Goal: Information Seeking & Learning: Learn about a topic

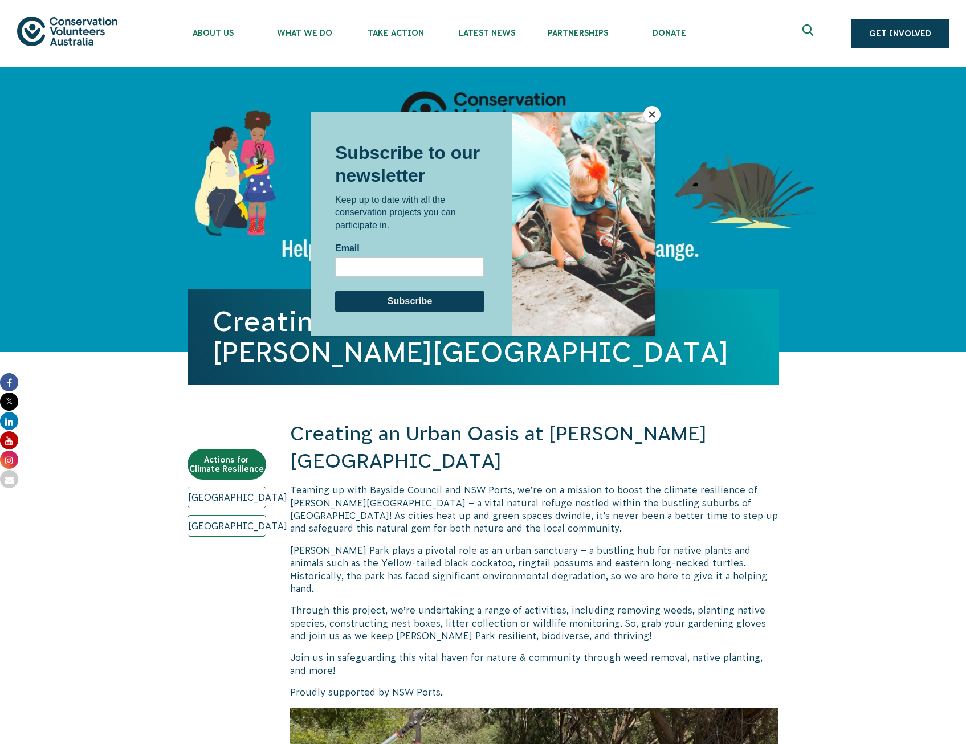
click at [857, 493] on div at bounding box center [483, 372] width 966 height 744
click at [655, 109] on button "Close" at bounding box center [651, 114] width 17 height 17
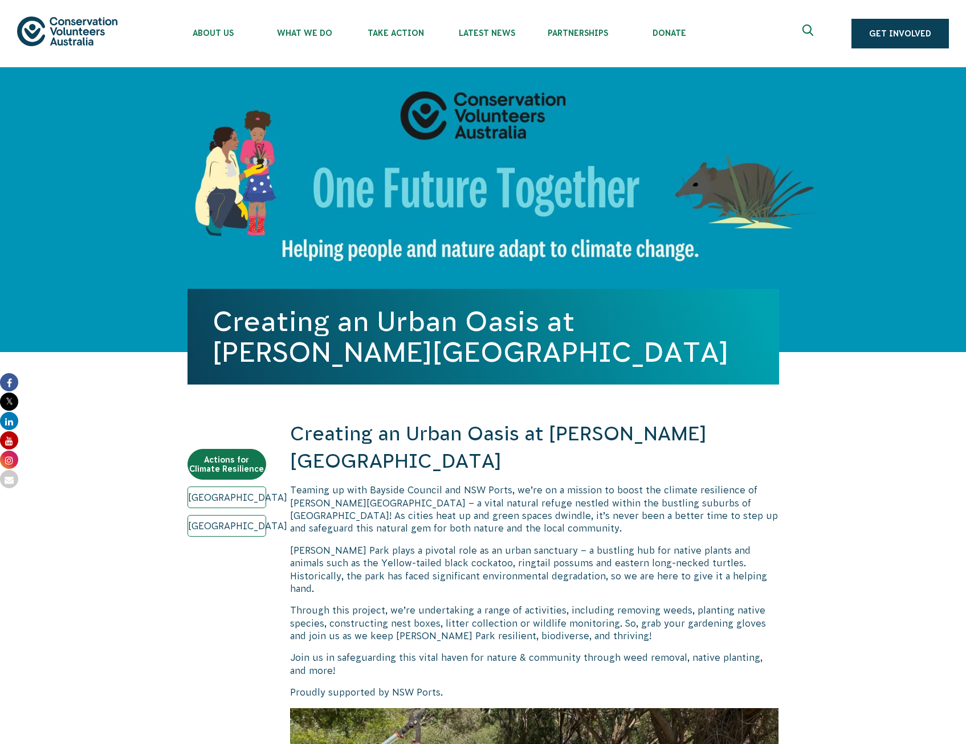
click at [578, 338] on h1 "Creating an Urban Oasis at Sir Joseph Banks Park" at bounding box center [483, 337] width 541 height 62
drag, startPoint x: 585, startPoint y: 321, endPoint x: 292, endPoint y: 358, distance: 295.2
click at [292, 358] on h1 "Creating an Urban Oasis at Sir Joseph Banks Park" at bounding box center [483, 337] width 541 height 62
copy h1 "Sir Joseph Banks"
drag, startPoint x: 811, startPoint y: 29, endPoint x: 810, endPoint y: 36, distance: 6.9
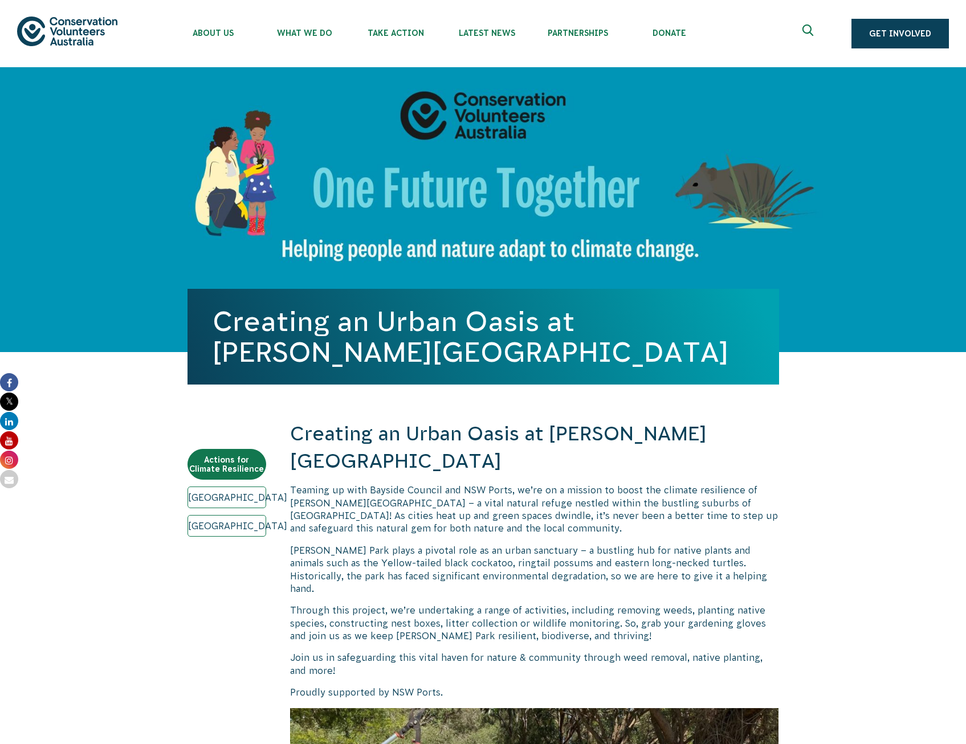
click at [811, 29] on icon "Expand search box" at bounding box center [809, 32] width 14 height 17
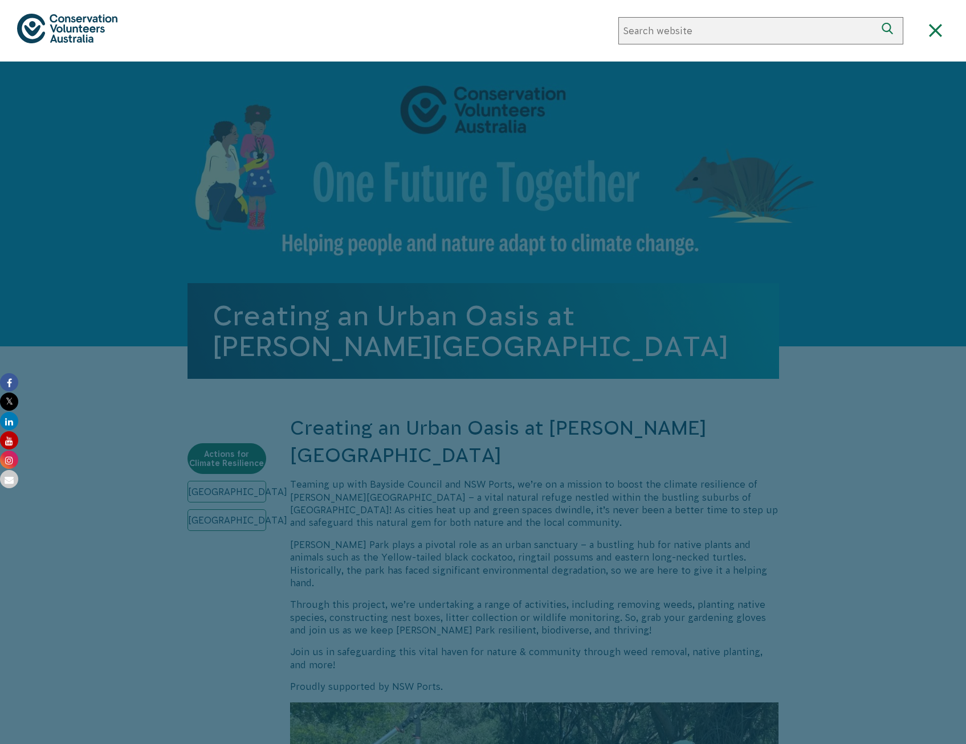
paste input "Sir Joseph Banks"
type input "Sir Joseph Banks"
click at [876, 17] on button "Search" at bounding box center [889, 30] width 27 height 27
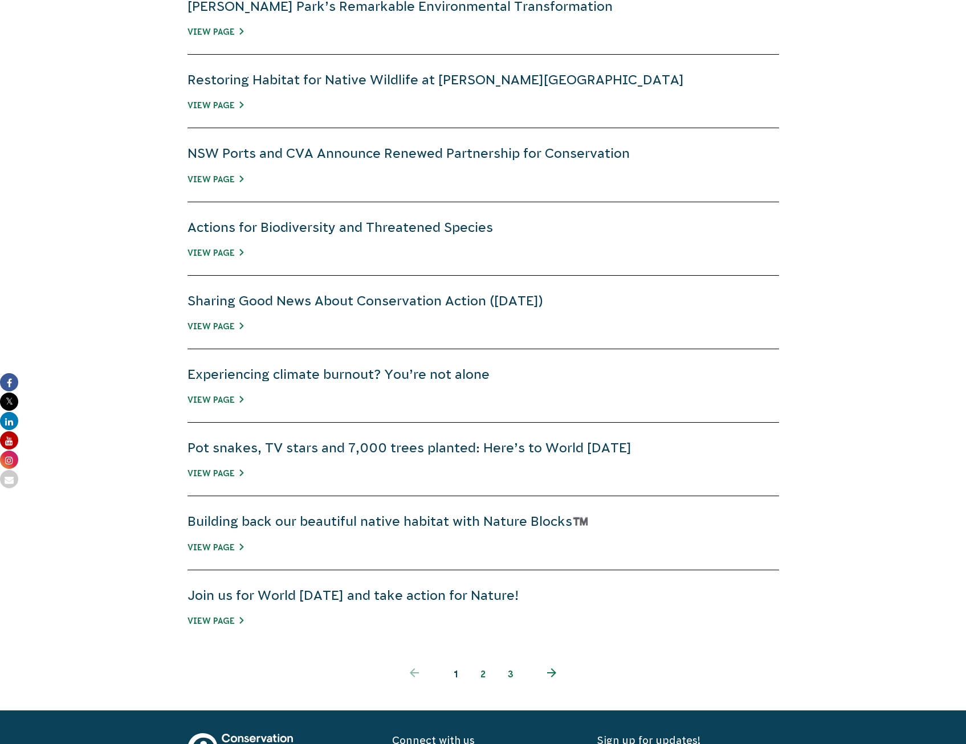
scroll to position [304, 0]
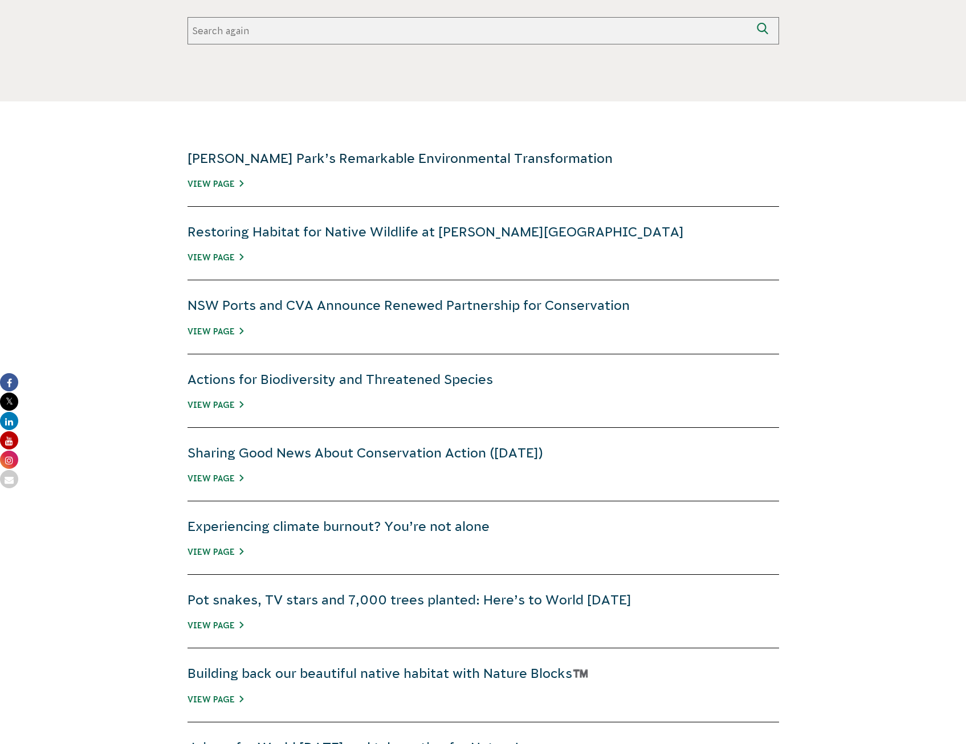
click at [442, 157] on link "[PERSON_NAME] Park’s Remarkable Environmental Transformation" at bounding box center [399, 158] width 425 height 15
click at [455, 311] on link "NSW Ports and CVA Announce Renewed Partnership for Conservation" at bounding box center [408, 305] width 442 height 15
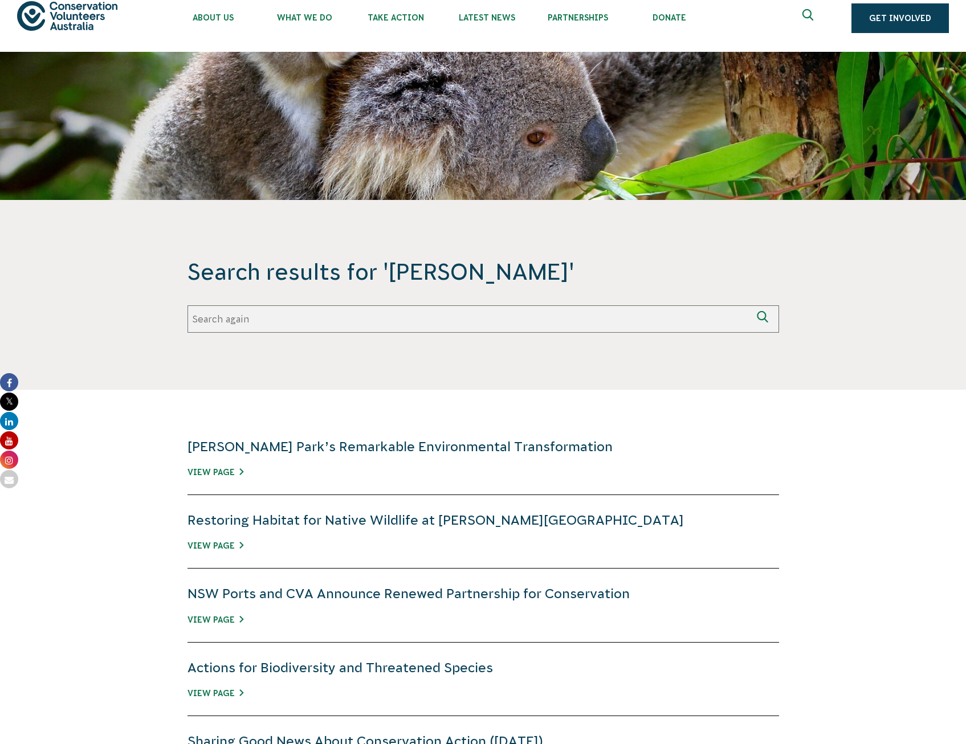
scroll to position [0, 0]
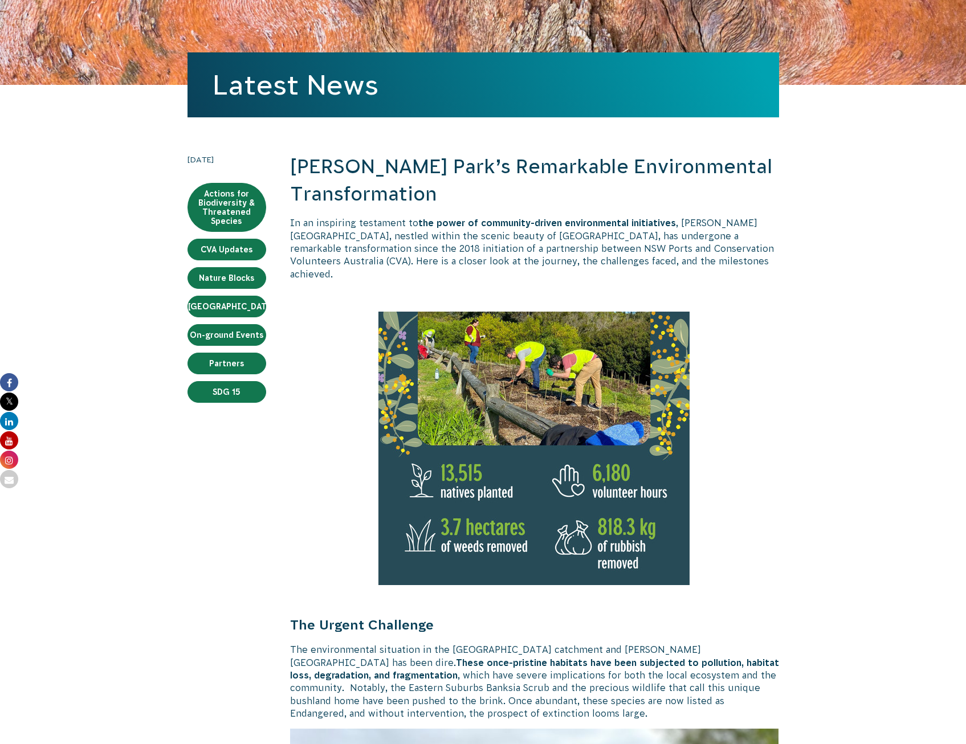
scroll to position [152, 0]
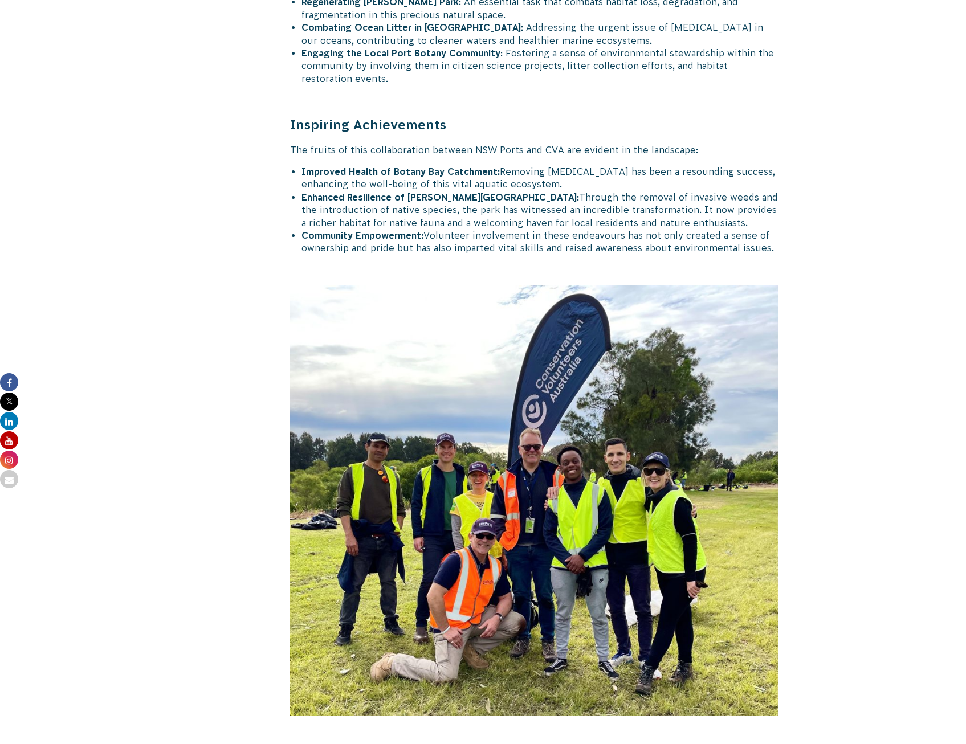
scroll to position [2431, 0]
